Goal: Check status: Check status

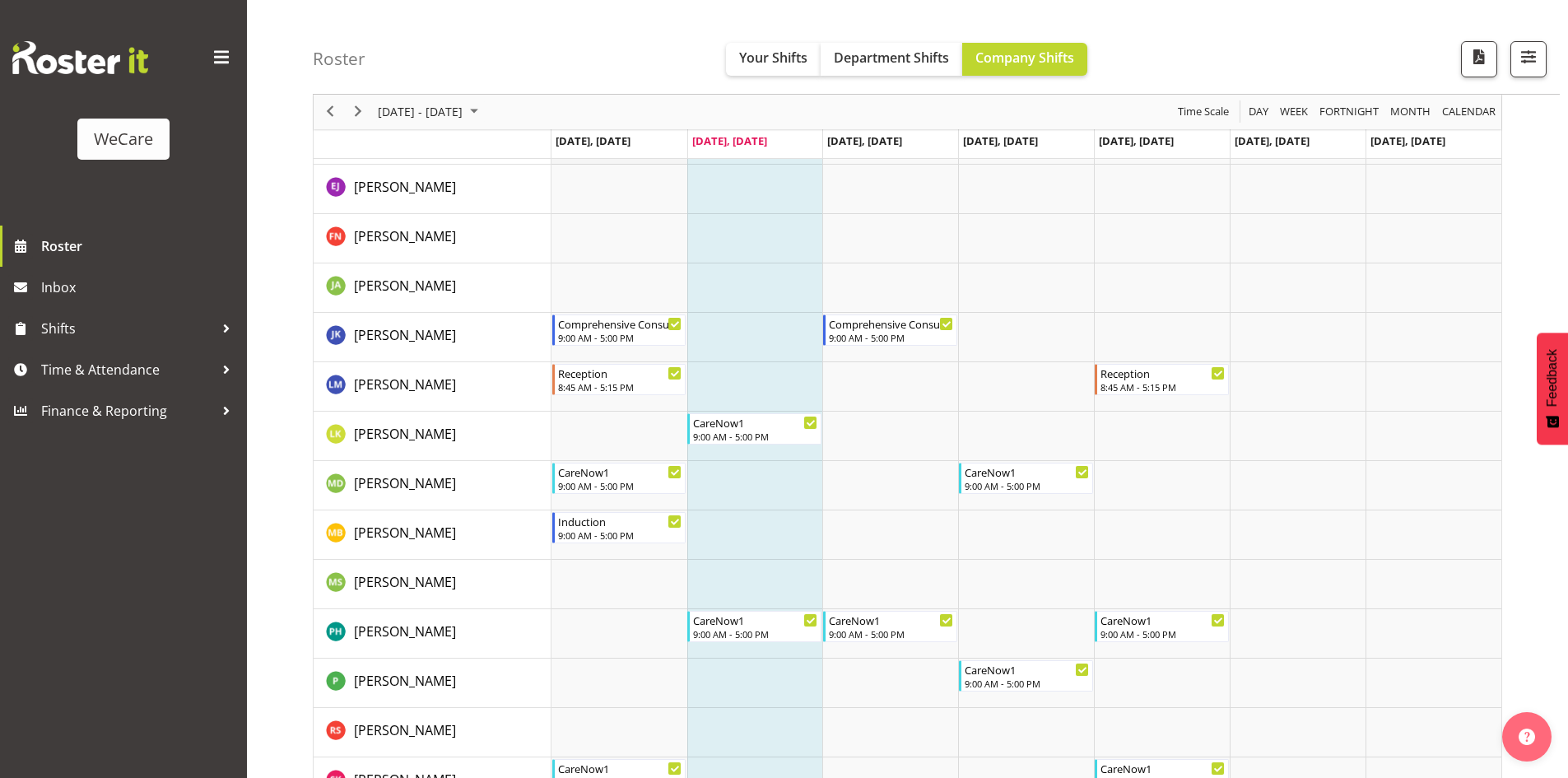
scroll to position [2049, 0]
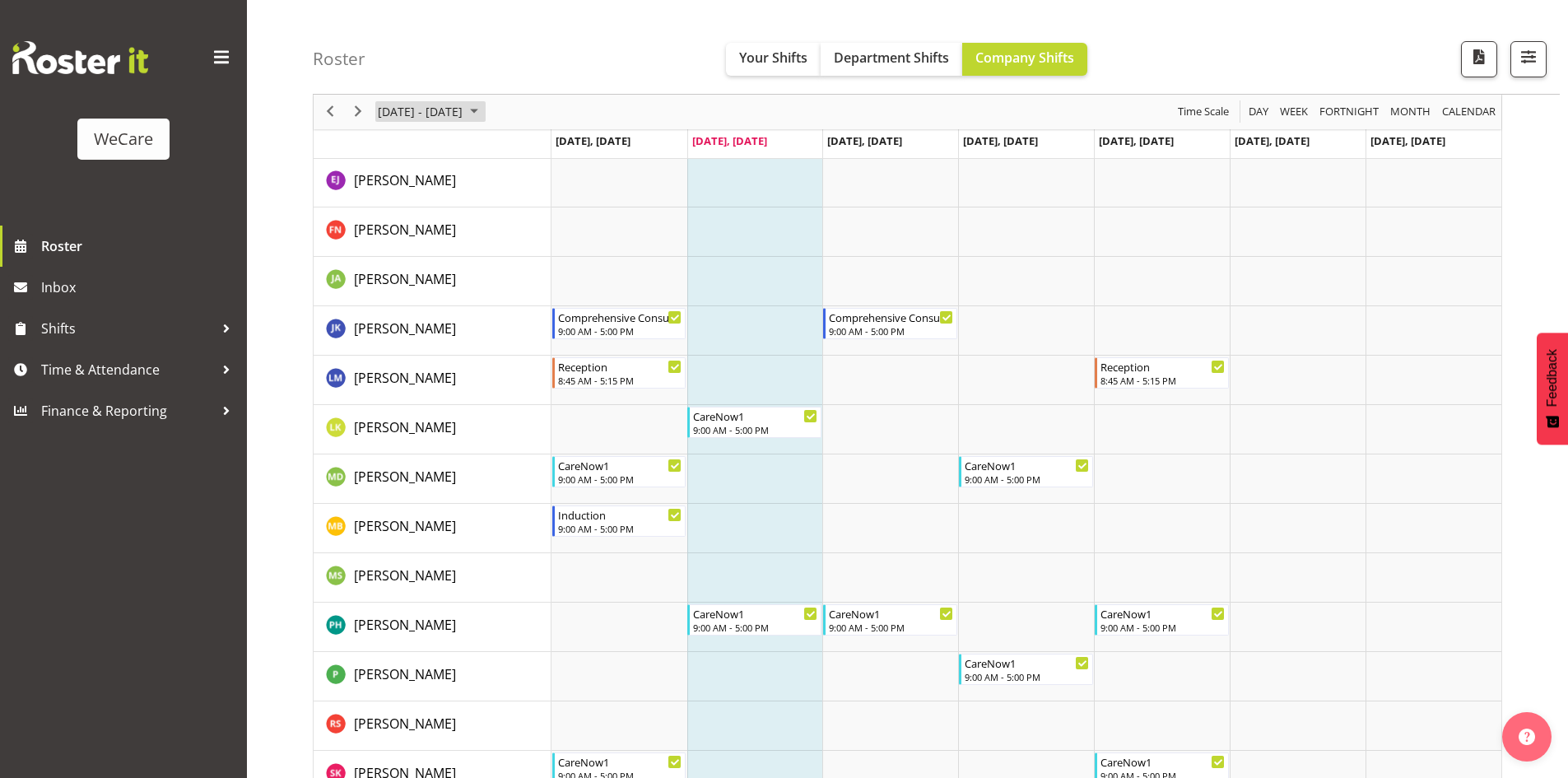
click at [421, 109] on span "[DATE] - [DATE]" at bounding box center [420, 112] width 88 height 21
drag, startPoint x: 419, startPoint y: 289, endPoint x: 615, endPoint y: 369, distance: 211.7
click at [419, 289] on span "19" at bounding box center [422, 294] width 24 height 24
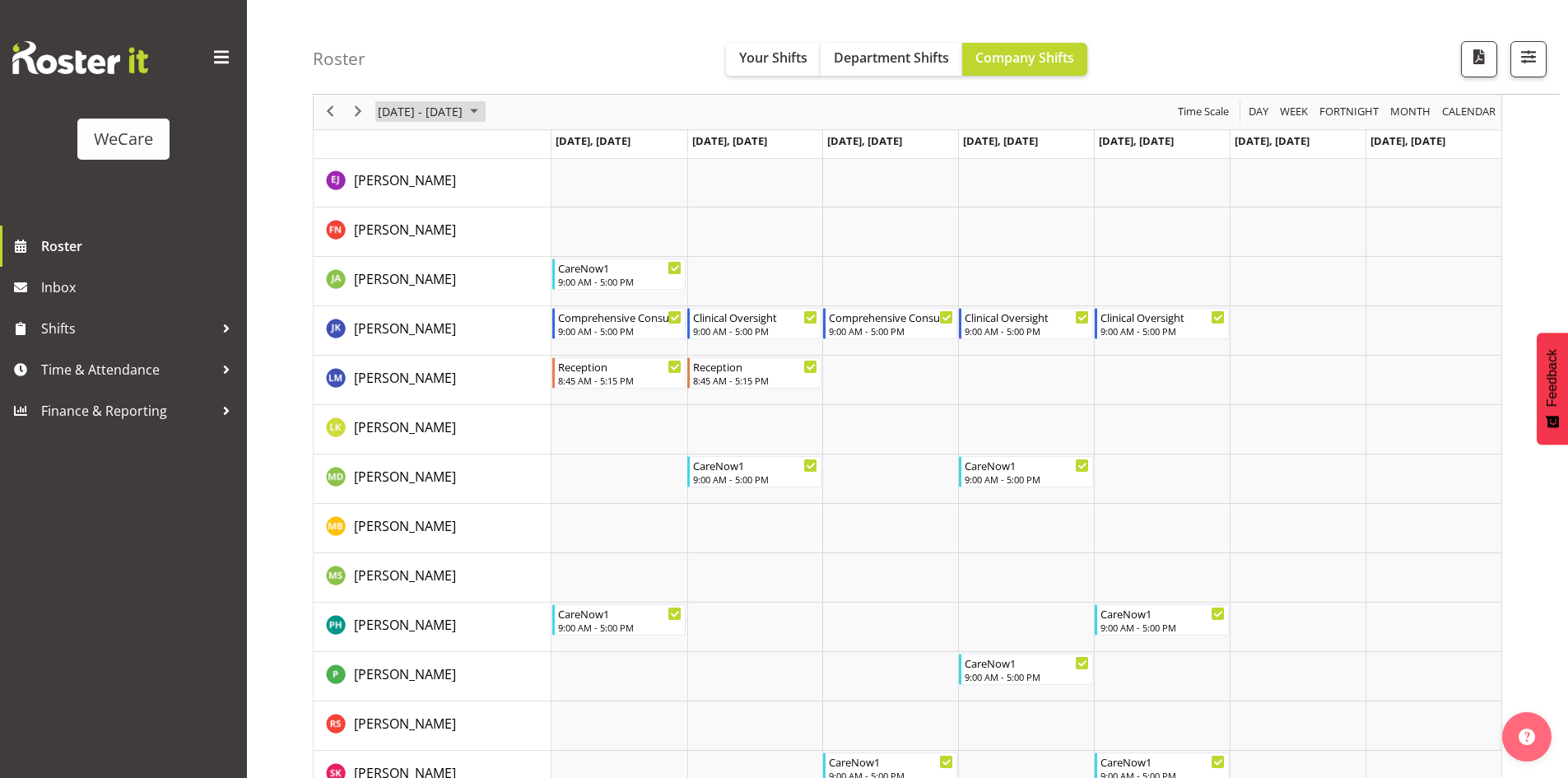
click at [464, 116] on span "[DATE] - [DATE]" at bounding box center [420, 112] width 88 height 21
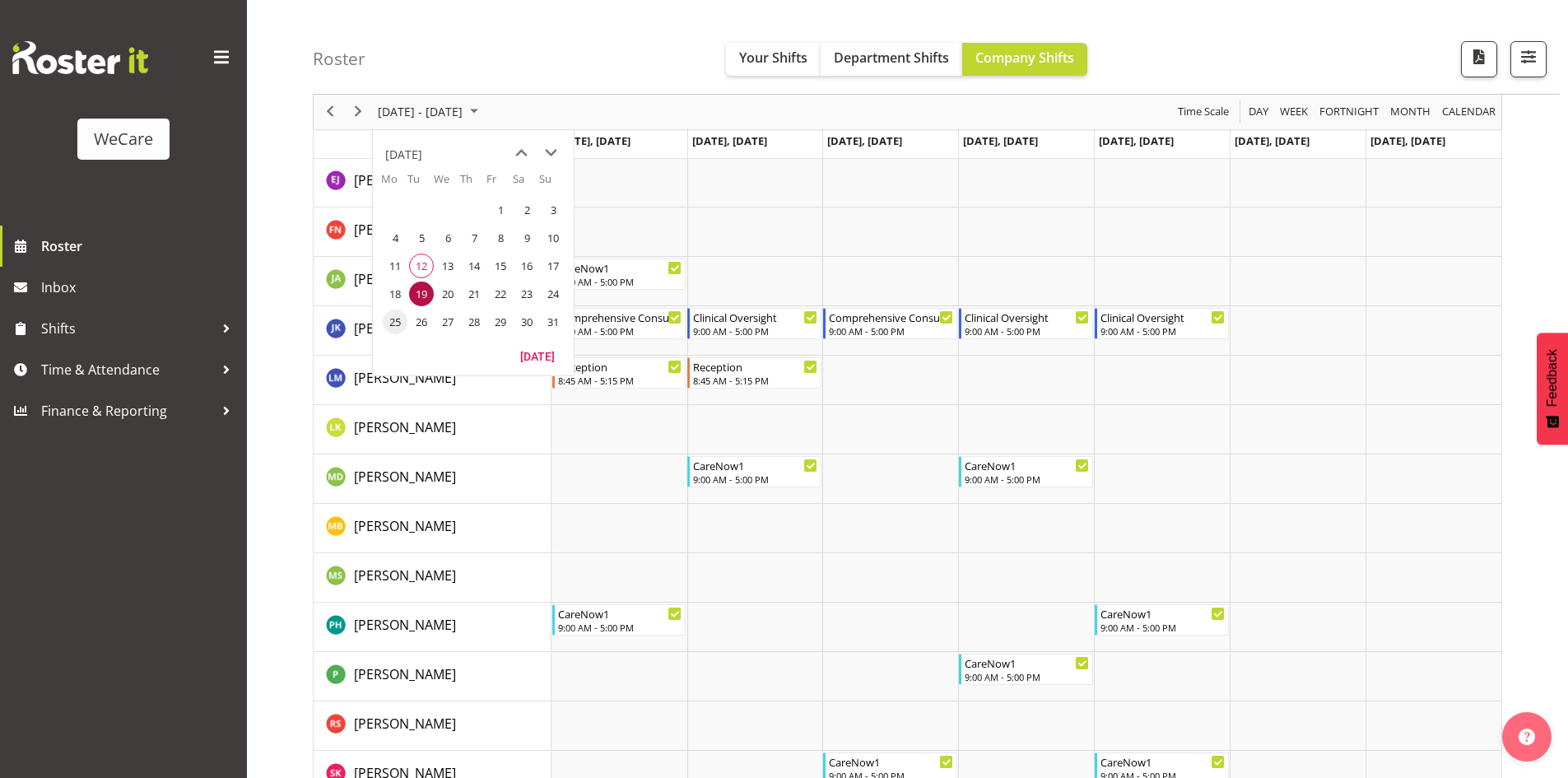
click at [399, 321] on span "25" at bounding box center [395, 322] width 24 height 24
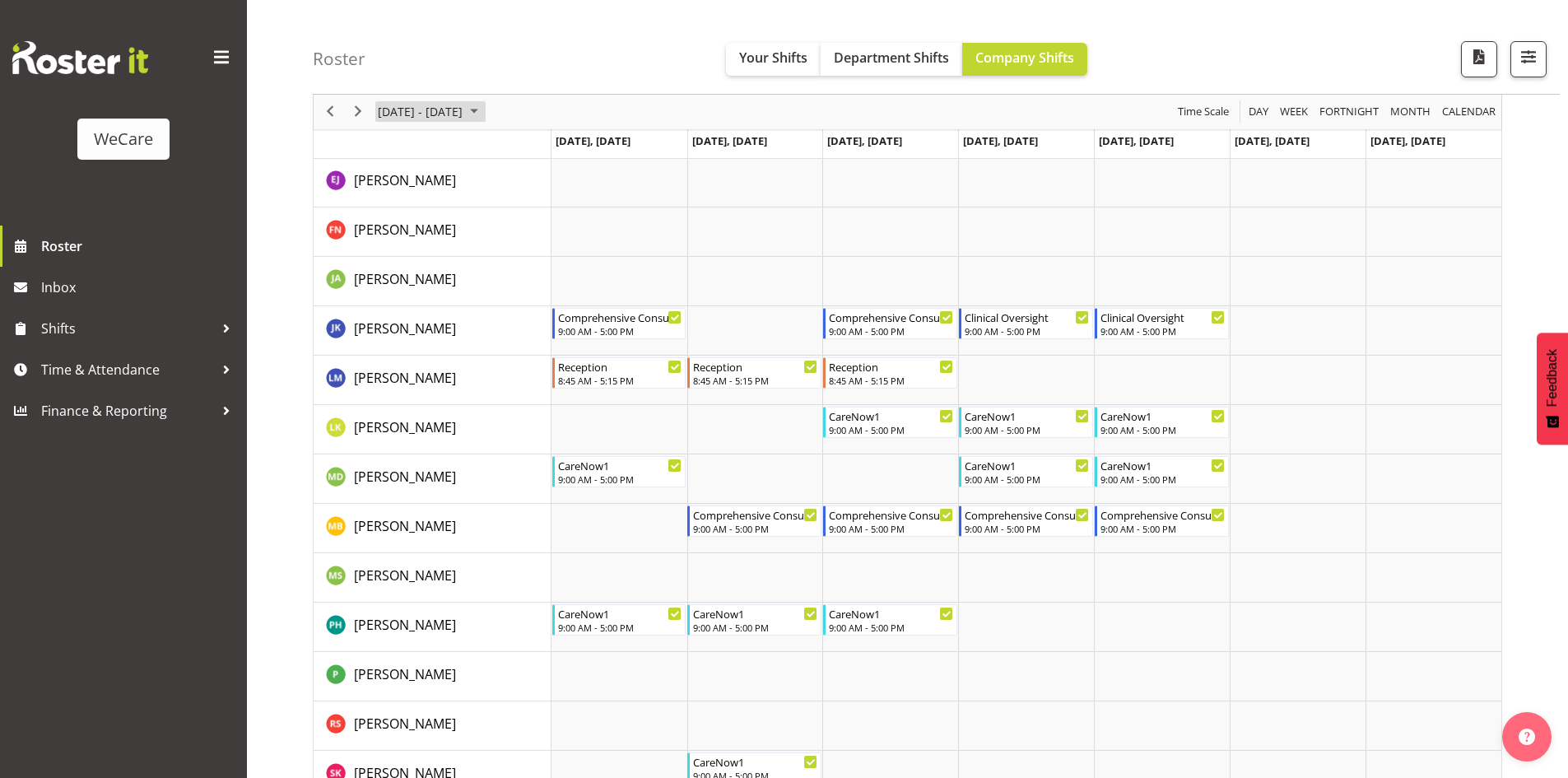
click at [422, 108] on span "[DATE] - [DATE]" at bounding box center [420, 112] width 88 height 21
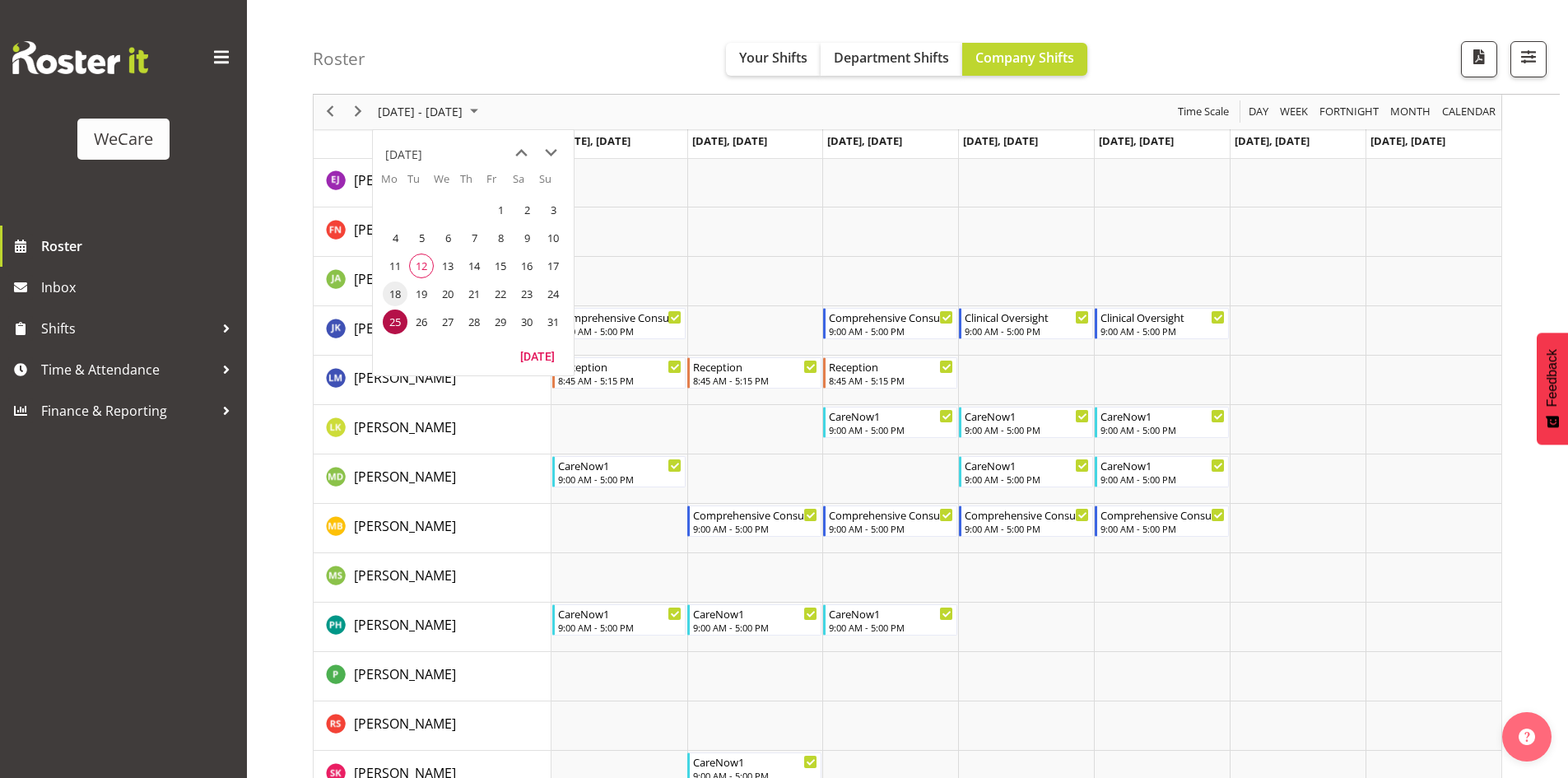
click at [403, 306] on td "18" at bounding box center [395, 294] width 26 height 28
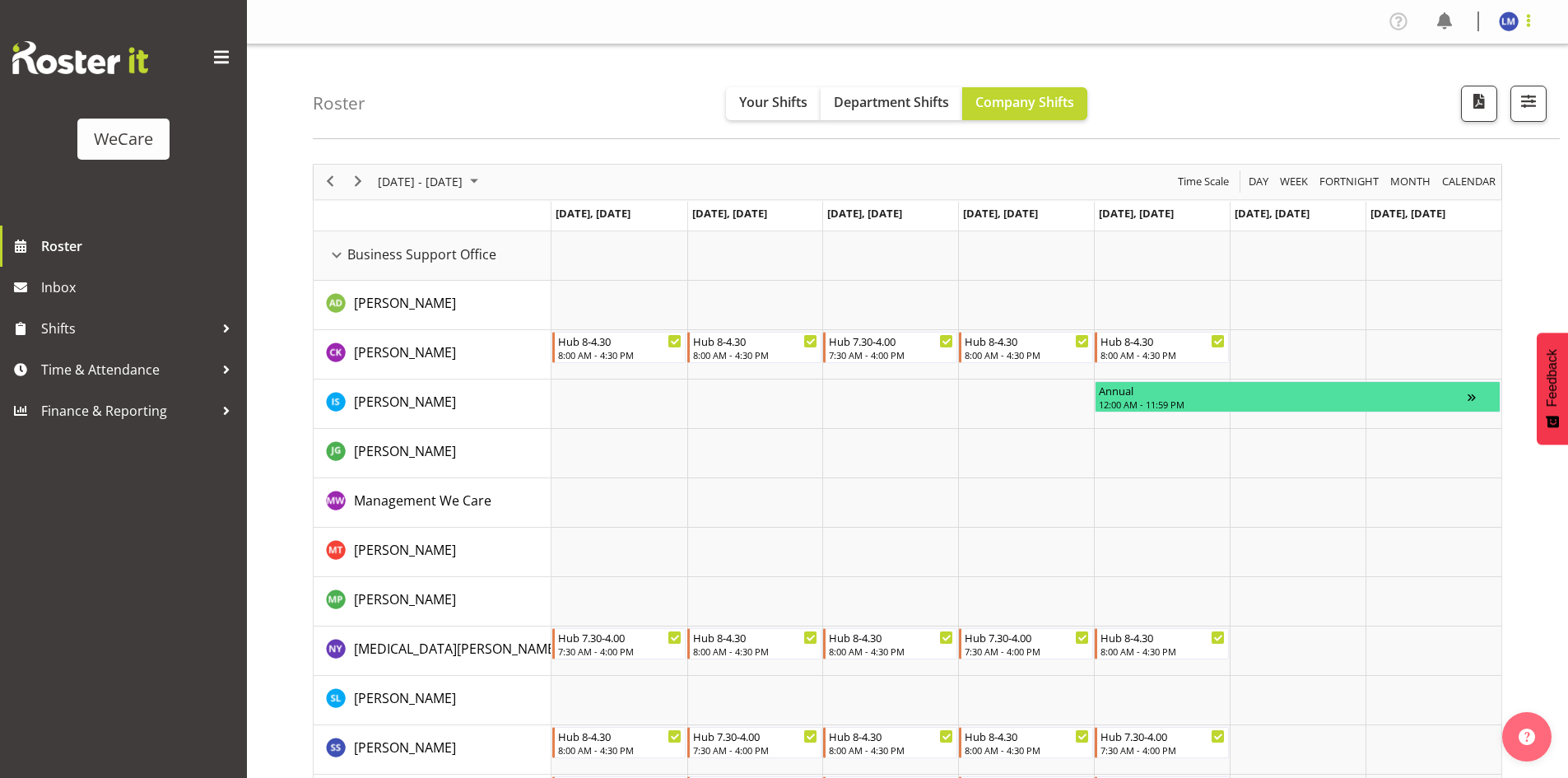
click at [1533, 28] on span at bounding box center [1528, 20] width 20 height 20
click at [1460, 92] on link "Log Out" at bounding box center [1459, 86] width 158 height 30
